Goal: Use online tool/utility: Utilize a website feature to perform a specific function

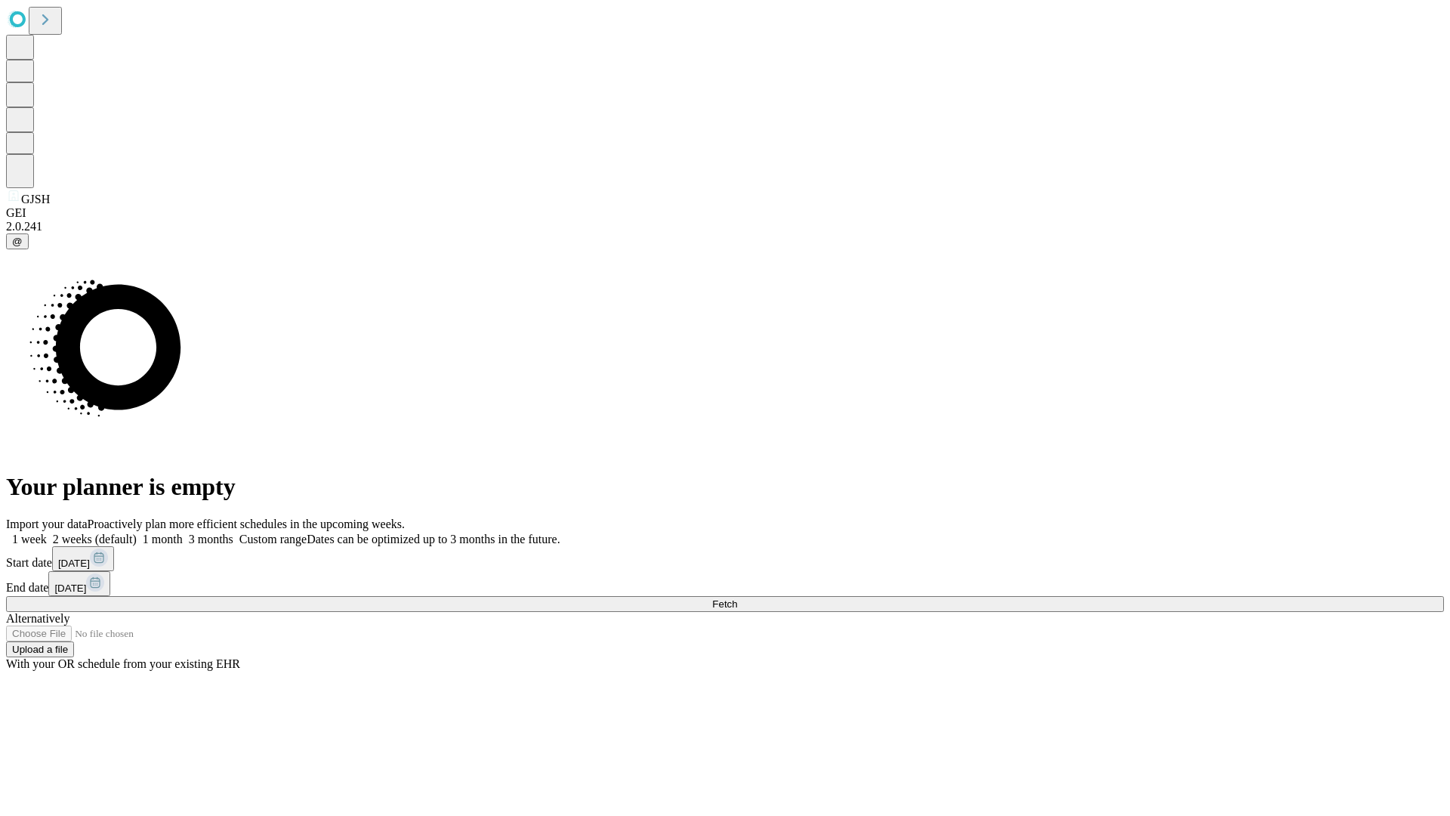
click at [737, 598] on span "Fetch" at bounding box center [724, 603] width 25 height 11
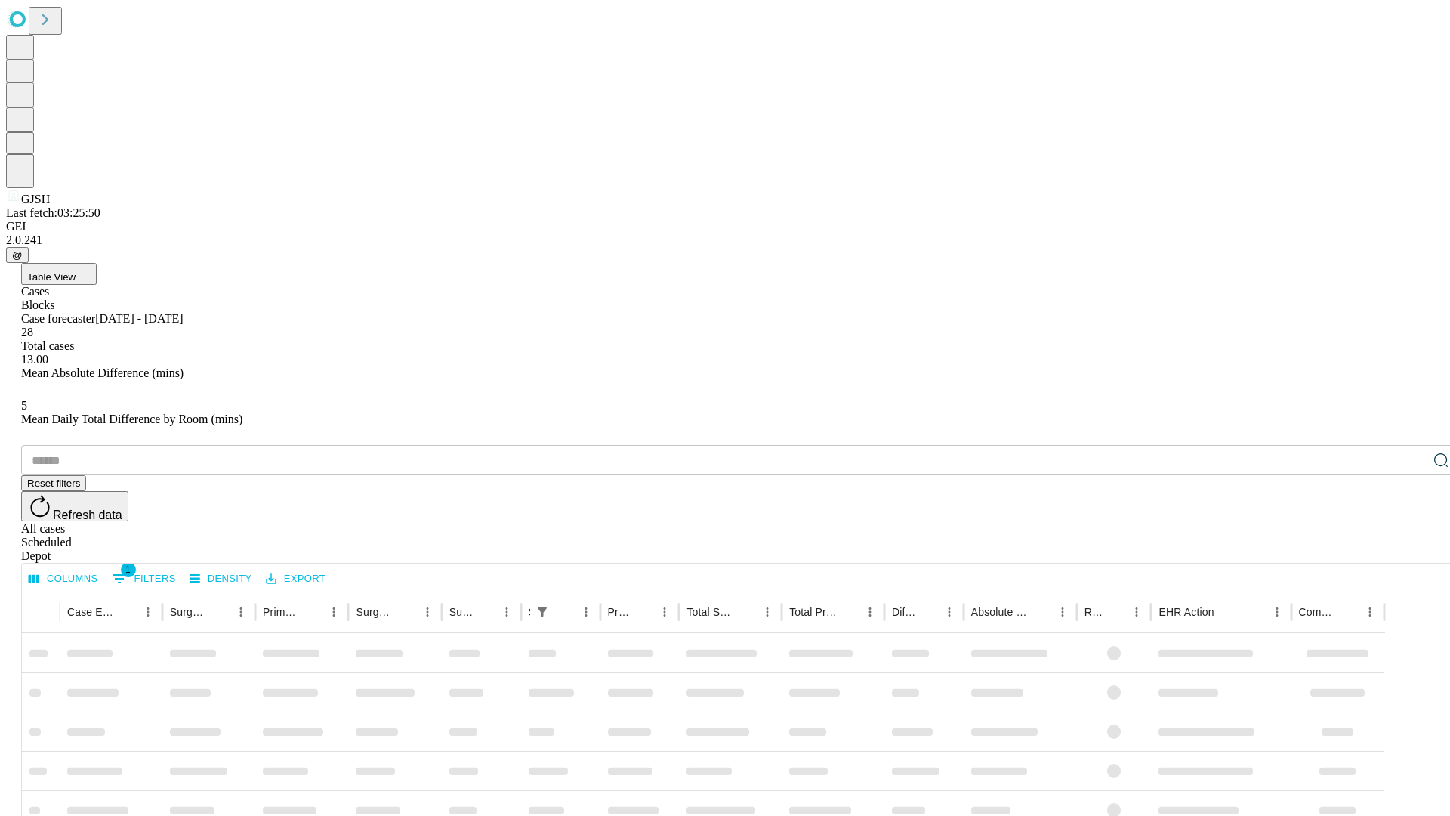
click at [76, 271] on span "Table View" at bounding box center [51, 276] width 48 height 11
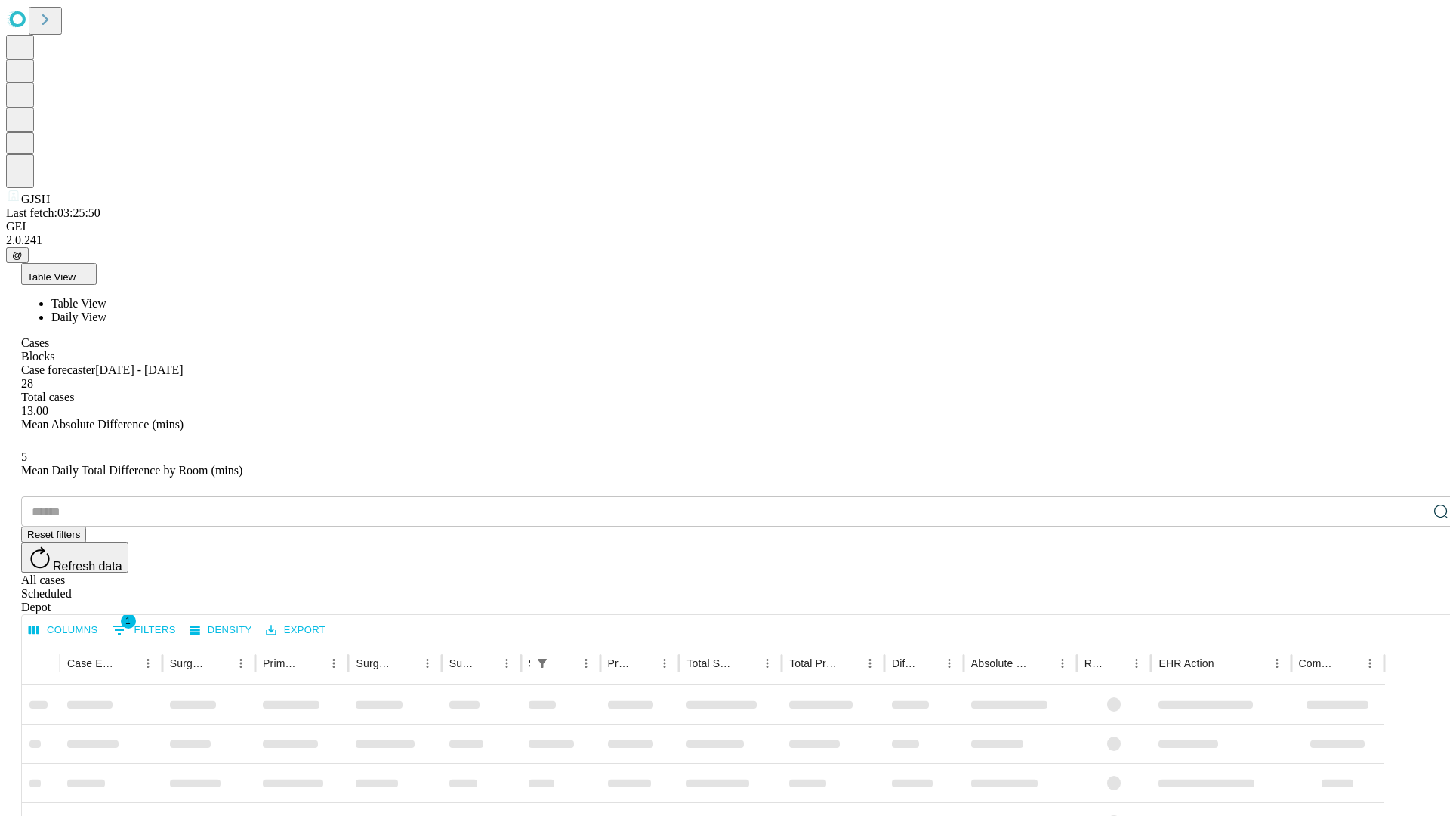
click at [106, 310] on span "Daily View" at bounding box center [78, 316] width 55 height 13
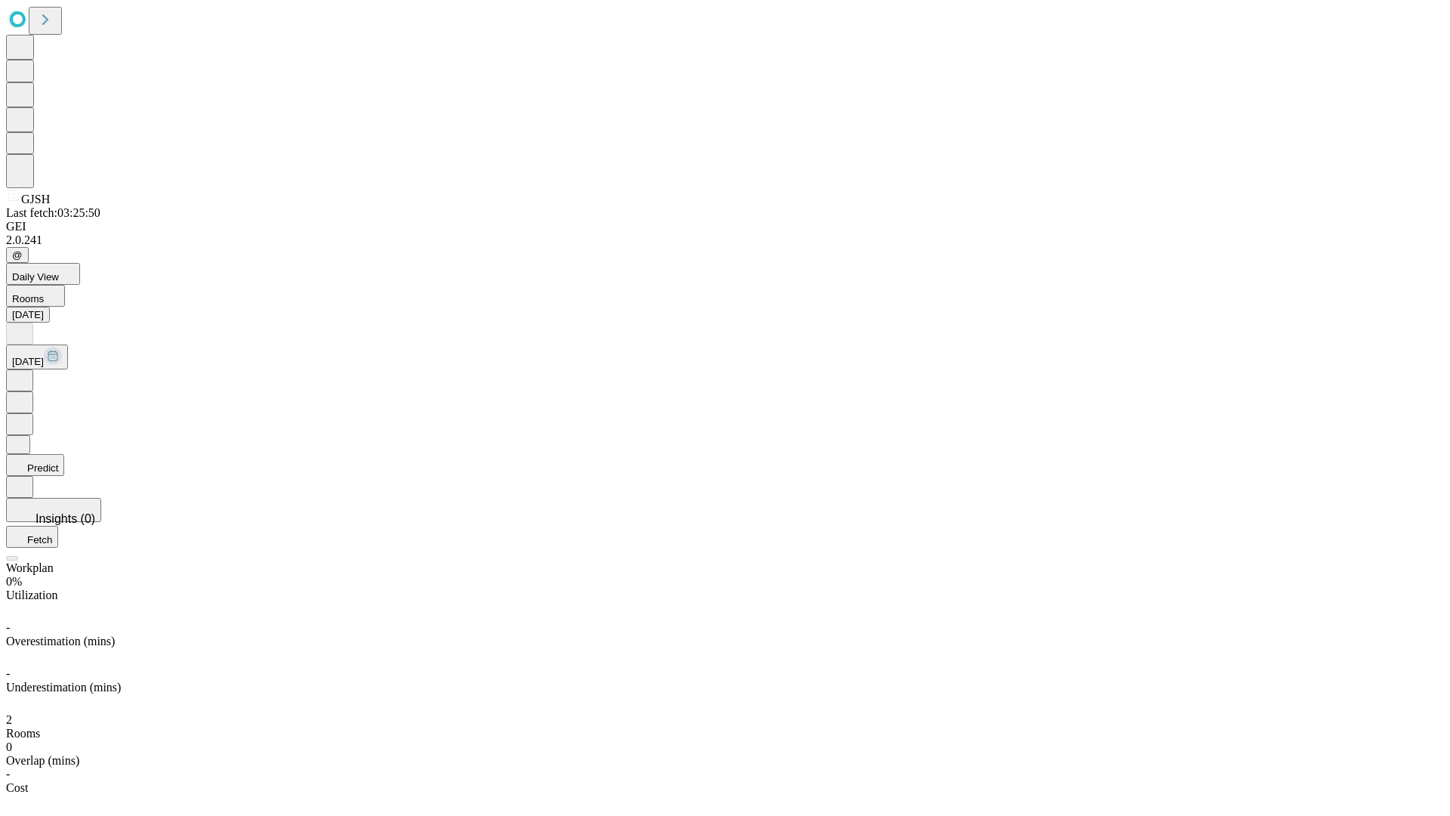
click at [64, 454] on button "Predict" at bounding box center [35, 465] width 58 height 22
